Goal: Task Accomplishment & Management: Complete application form

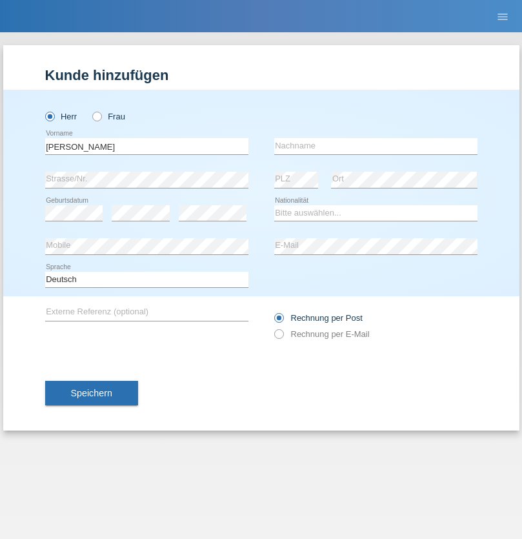
type input "Mohamed"
click at [376, 146] on input "text" at bounding box center [375, 146] width 203 height 16
type input "Mohamed"
select select "SY"
select select "C"
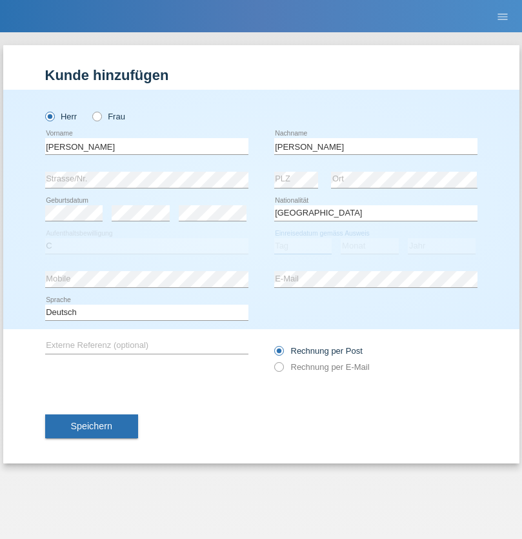
select select "21"
select select "12"
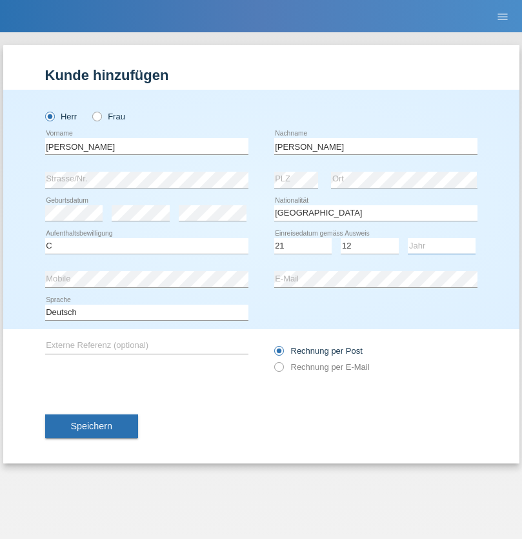
select select "2013"
select select "en"
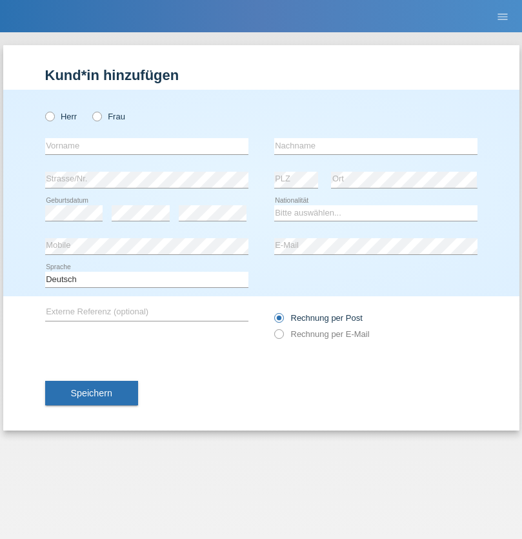
radio input "true"
click at [147, 146] on input "text" at bounding box center [146, 146] width 203 height 16
type input "David"
click at [376, 146] on input "text" at bounding box center [375, 146] width 203 height 16
type input "Senn"
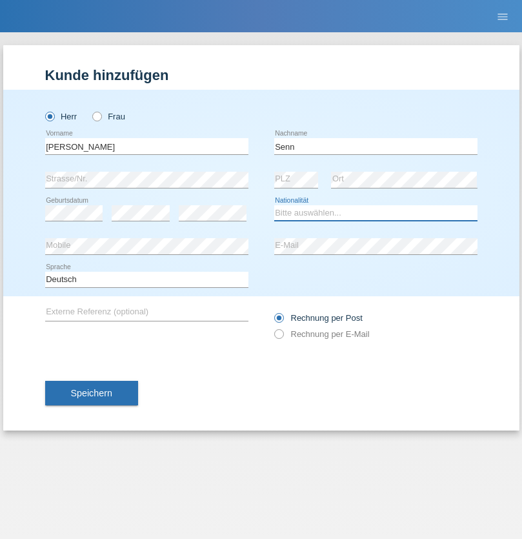
select select "CH"
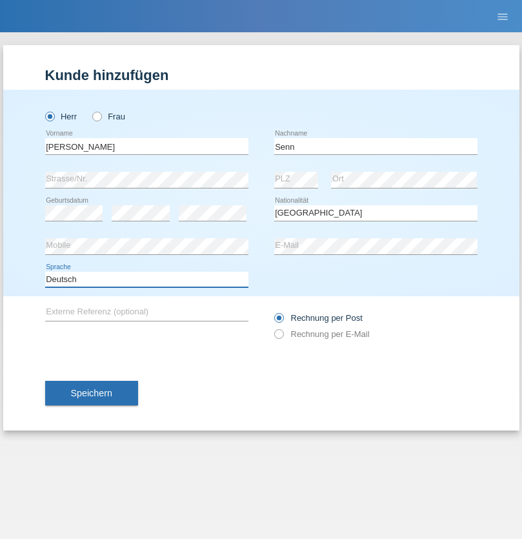
select select "en"
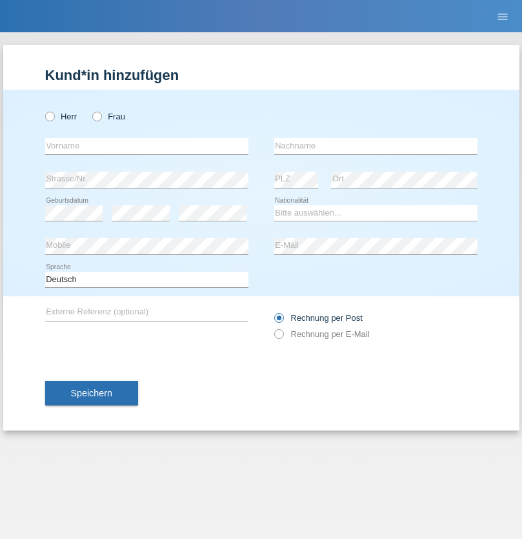
radio input "true"
click at [147, 146] on input "text" at bounding box center [146, 146] width 203 height 16
type input "agnertina"
click at [376, 146] on input "text" at bounding box center [375, 146] width 203 height 16
type input "noshaj"
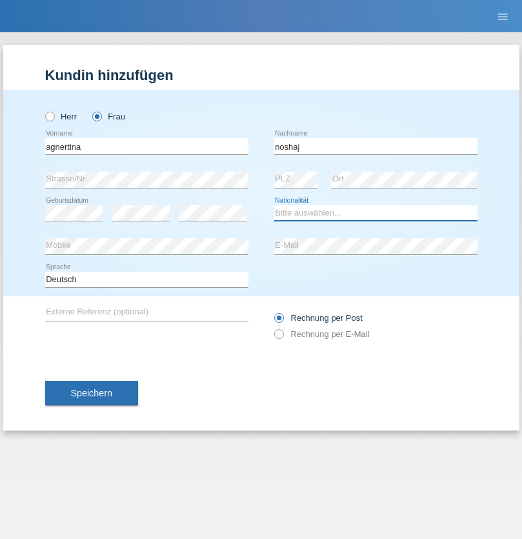
select select "NL"
select select "C"
select select "01"
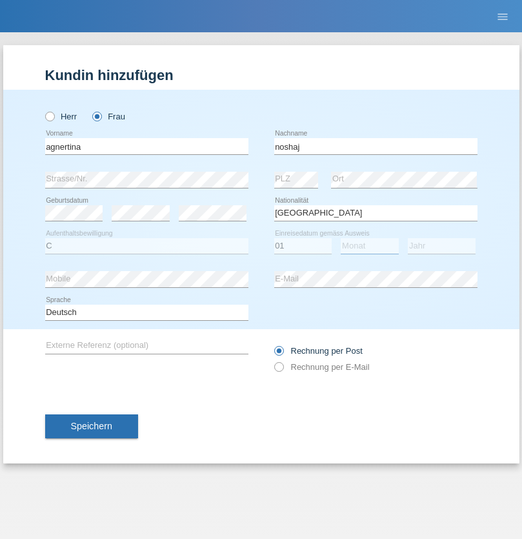
select select "08"
select select "2021"
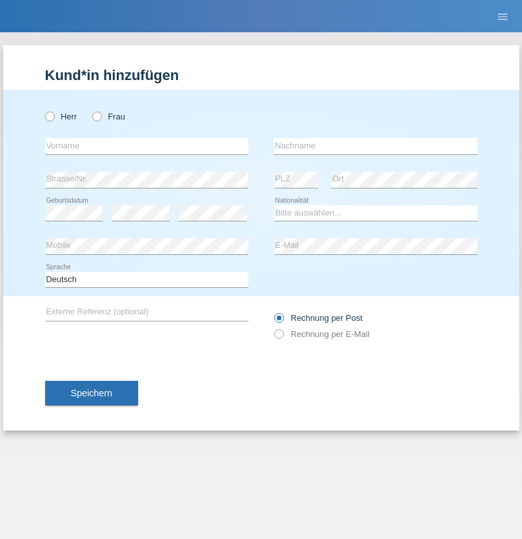
radio input "true"
click at [147, 146] on input "text" at bounding box center [146, 146] width 203 height 16
type input "firat"
click at [376, 146] on input "text" at bounding box center [375, 146] width 203 height 16
type input "kara"
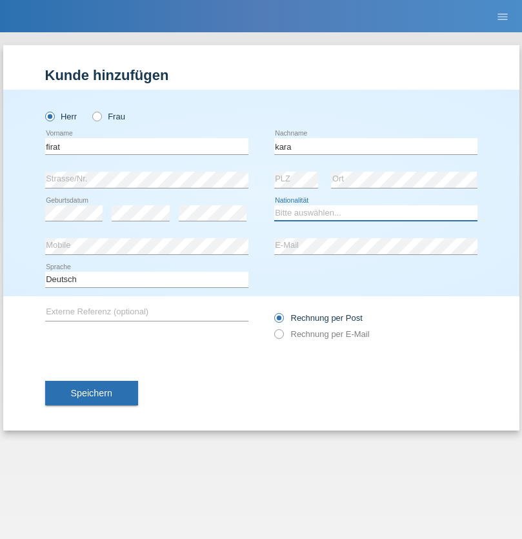
select select "CH"
radio input "true"
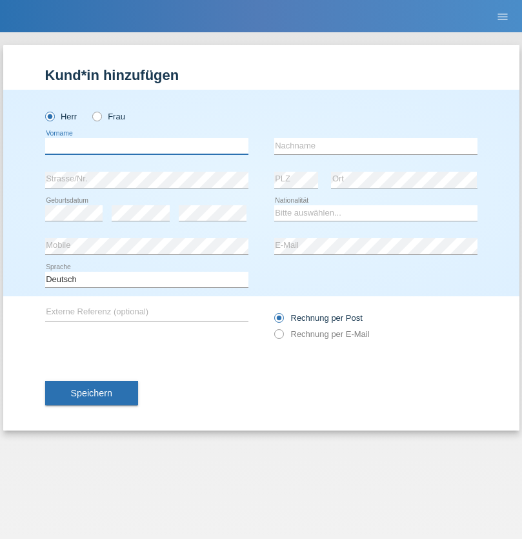
click at [147, 146] on input "text" at bounding box center [146, 146] width 203 height 16
type input "Cristian"
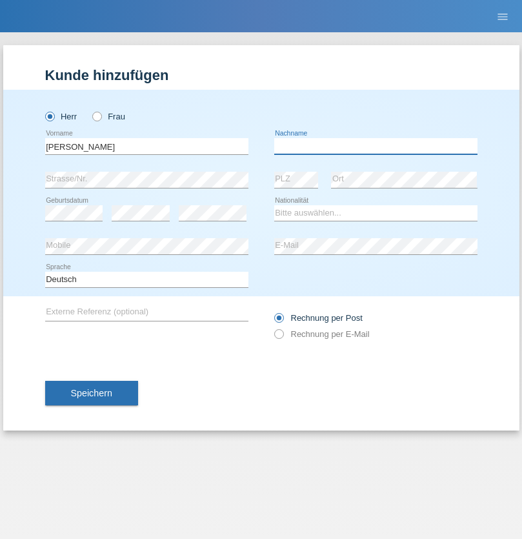
click at [376, 146] on input "text" at bounding box center [375, 146] width 203 height 16
type input "Teeriu"
select select "RO"
select select "C"
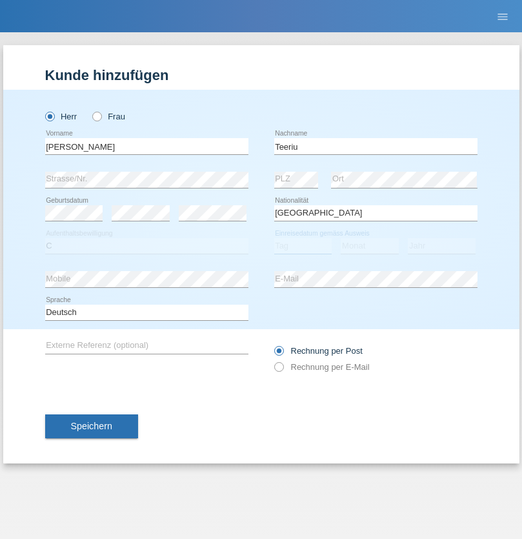
select select "07"
select select "09"
select select "2021"
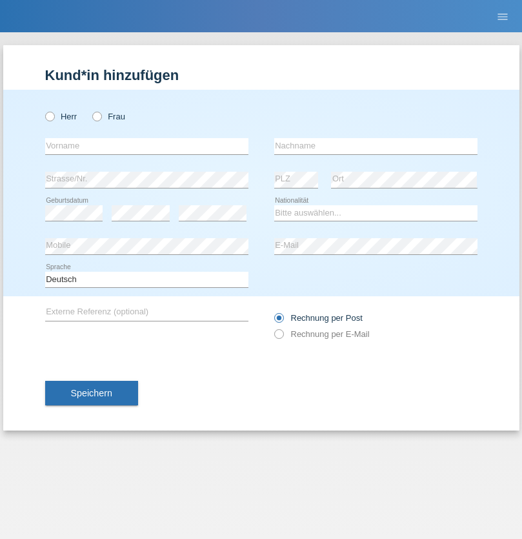
radio input "true"
click at [147, 146] on input "text" at bounding box center [146, 146] width 203 height 16
type input "Rihanna"
click at [376, 146] on input "text" at bounding box center [375, 146] width 203 height 16
type input "Dössegger"
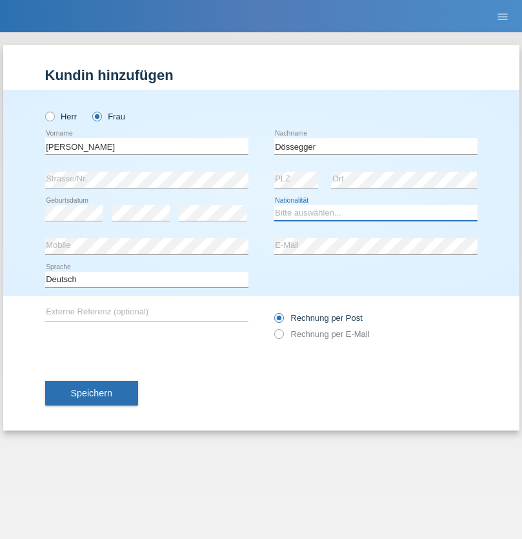
select select "CH"
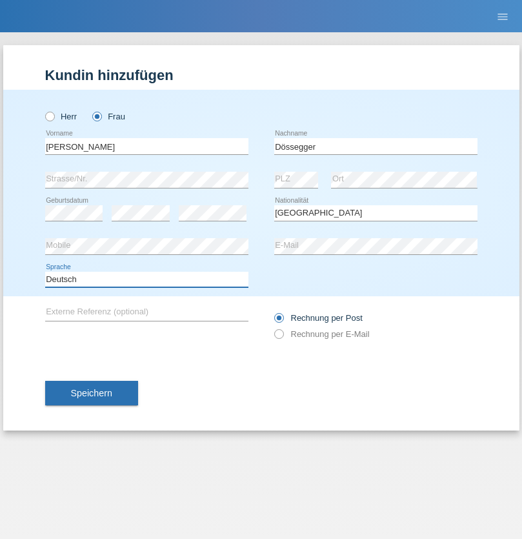
select select "en"
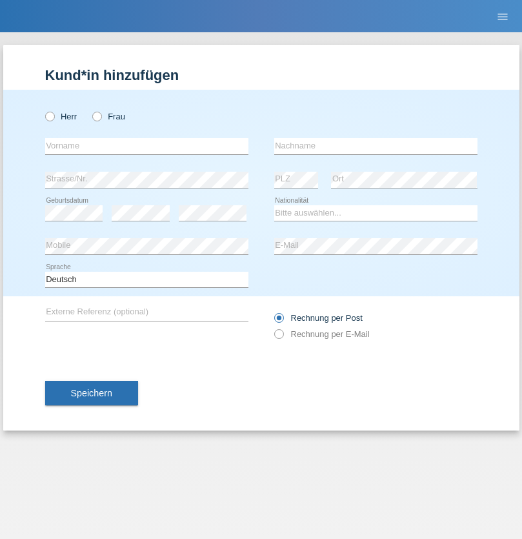
radio input "true"
click at [147, 146] on input "text" at bounding box center [146, 146] width 203 height 16
type input "Senije"
click at [376, 146] on input "text" at bounding box center [375, 146] width 203 height 16
type input "[DEMOGRAPHIC_DATA]"
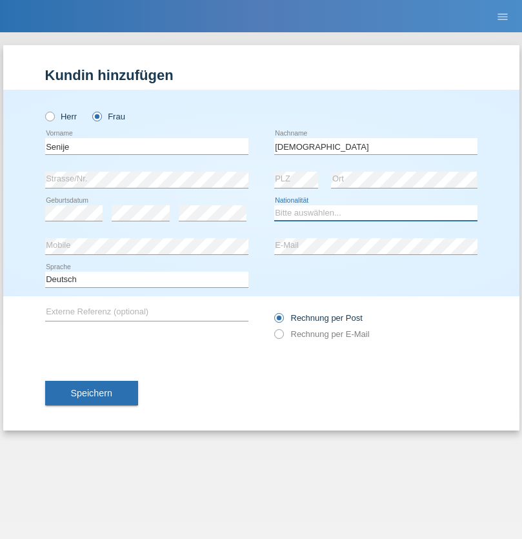
select select "CH"
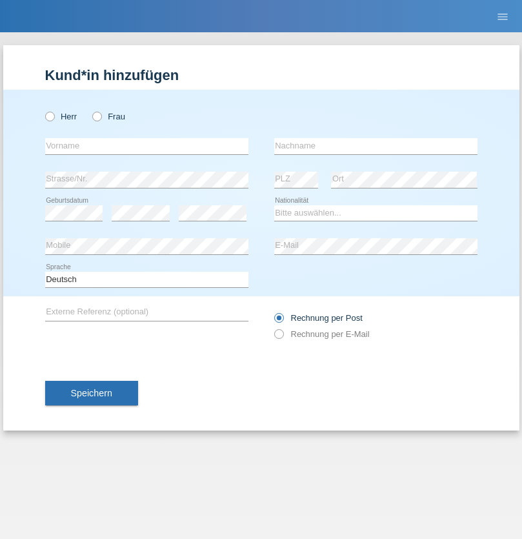
radio input "true"
click at [147, 146] on input "text" at bounding box center [146, 146] width 203 height 16
type input "Andy"
click at [376, 146] on input "text" at bounding box center [375, 146] width 203 height 16
type input "Priestley"
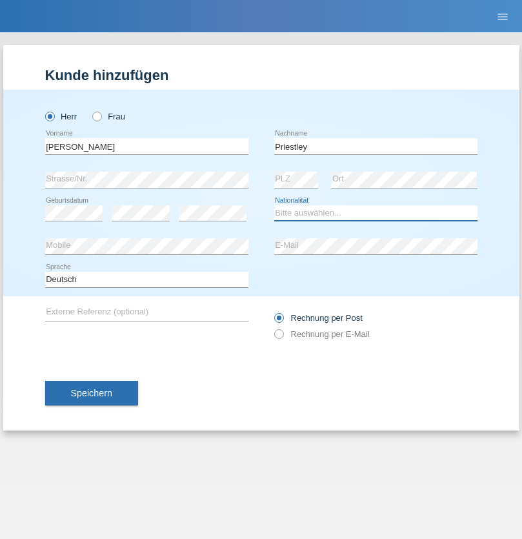
select select "CH"
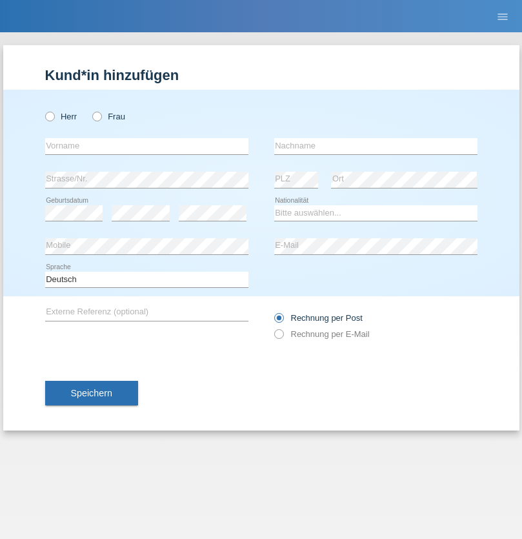
radio input "true"
click at [147, 146] on input "text" at bounding box center [146, 146] width 203 height 16
type input "[PERSON_NAME]"
click at [376, 146] on input "text" at bounding box center [375, 146] width 203 height 16
type input "Fortugno"
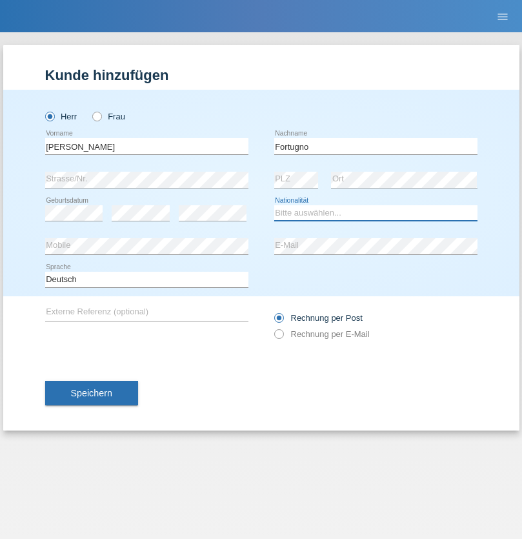
select select "IT"
select select "C"
select select "09"
select select "08"
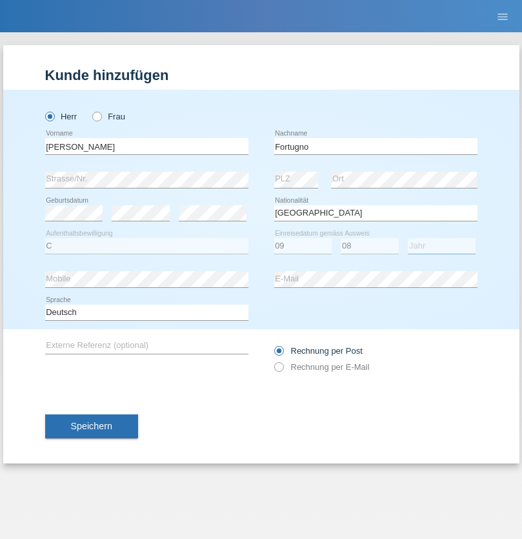
select select "2006"
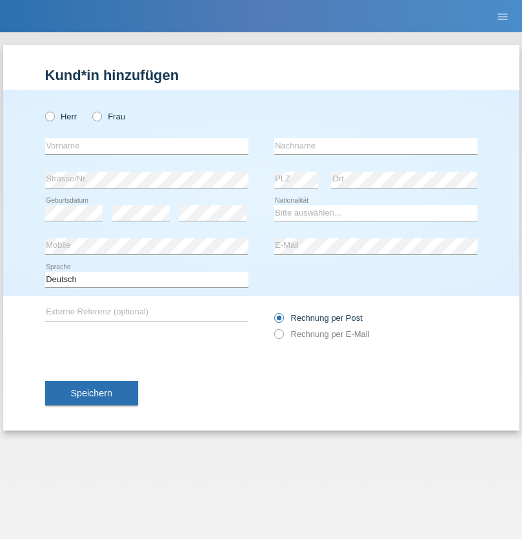
radio input "true"
click at [147, 146] on input "text" at bounding box center [146, 146] width 203 height 16
type input "Farkash"
click at [376, 146] on input "text" at bounding box center [375, 146] width 203 height 16
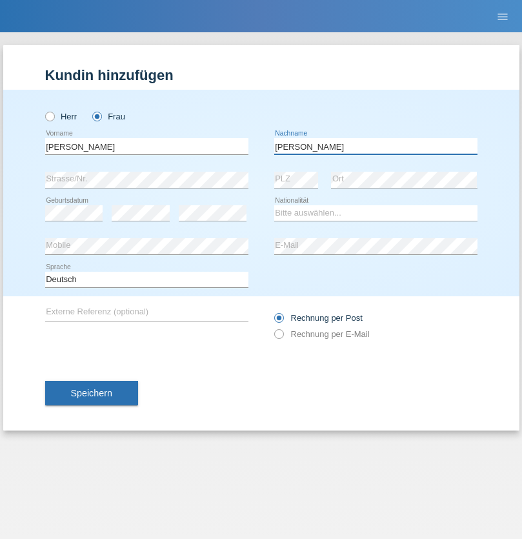
type input "Yolana"
select select "UA"
select select "C"
select select "23"
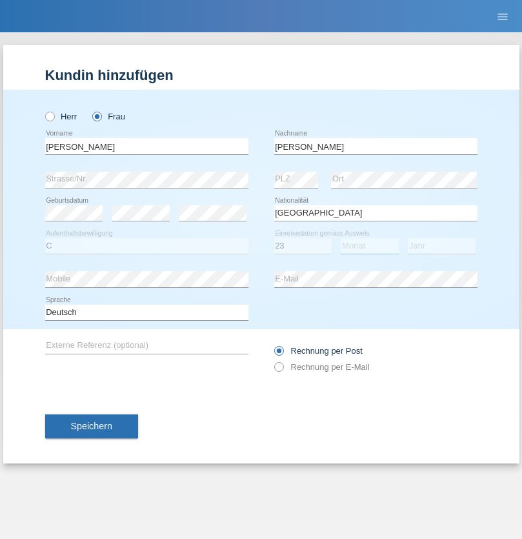
select select "10"
select select "2021"
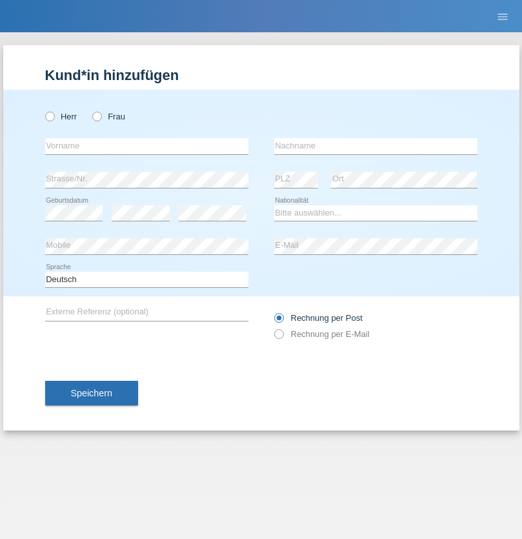
radio input "true"
click at [147, 146] on input "text" at bounding box center [146, 146] width 203 height 16
type input "Nuria"
click at [376, 146] on input "text" at bounding box center [375, 146] width 203 height 16
type input "D'Antino"
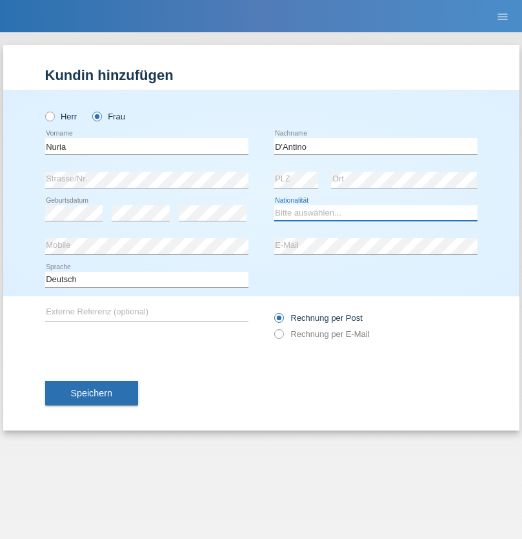
select select "CH"
